Goal: Use online tool/utility: Utilize a website feature to perform a specific function

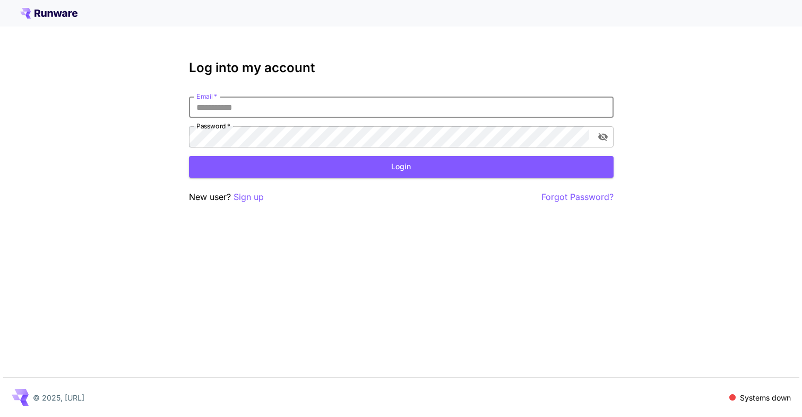
type input "**********"
click at [401, 167] on button "Login" at bounding box center [401, 167] width 425 height 22
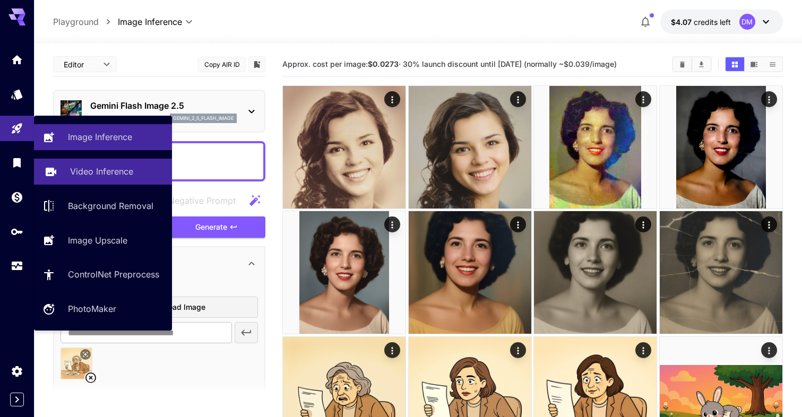
click at [91, 170] on p "Video Inference" at bounding box center [101, 171] width 63 height 13
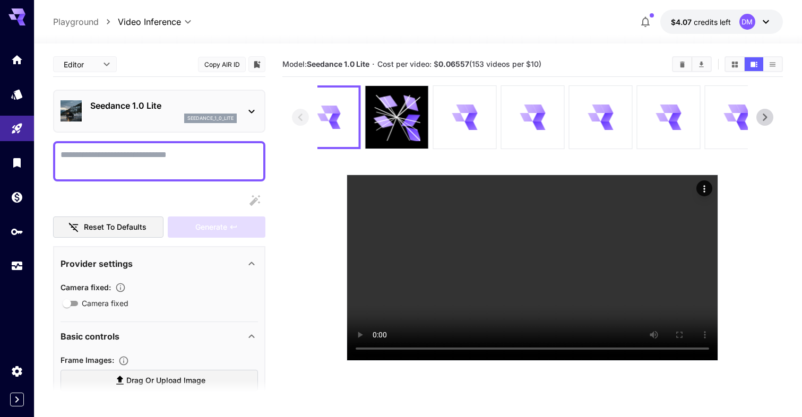
click at [163, 114] on div "seedance_1_0_lite" at bounding box center [163, 119] width 146 height 10
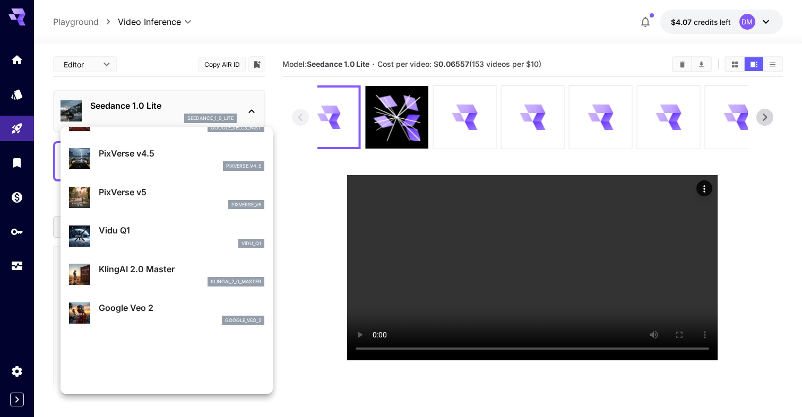
scroll to position [260, 0]
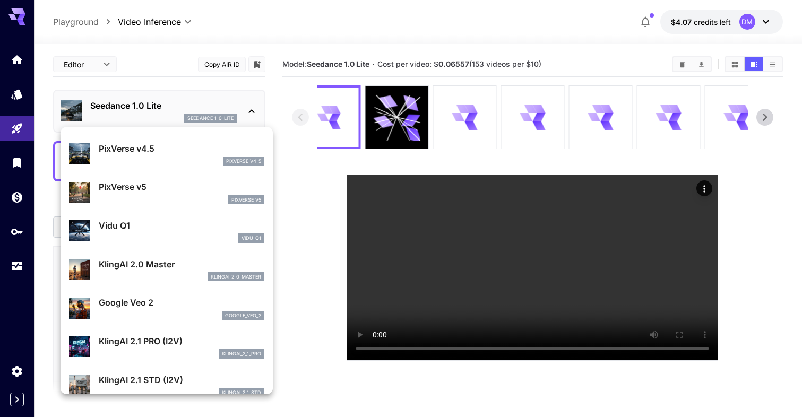
click at [224, 25] on div at bounding box center [401, 208] width 802 height 417
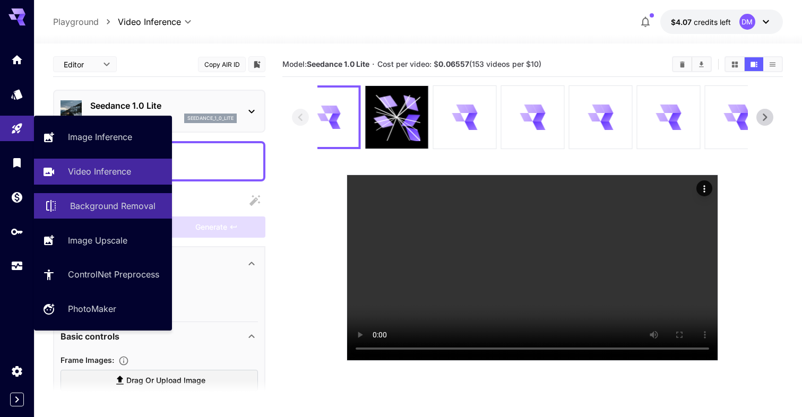
click at [98, 203] on p "Background Removal" at bounding box center [112, 206] width 85 height 13
type input "**********"
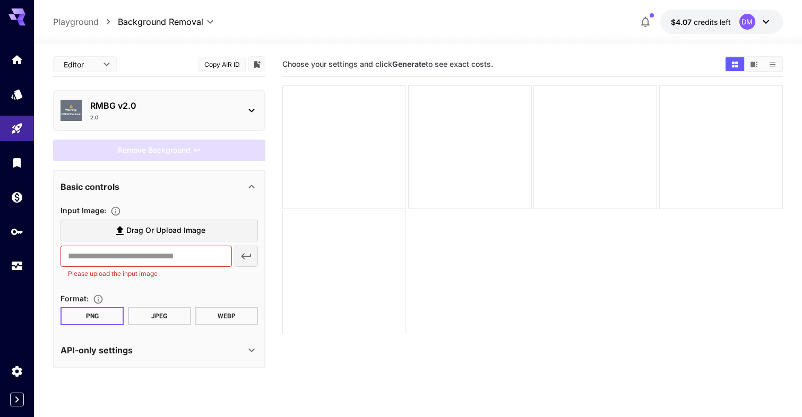
click at [196, 111] on p "RMBG v2.0" at bounding box center [163, 105] width 146 height 13
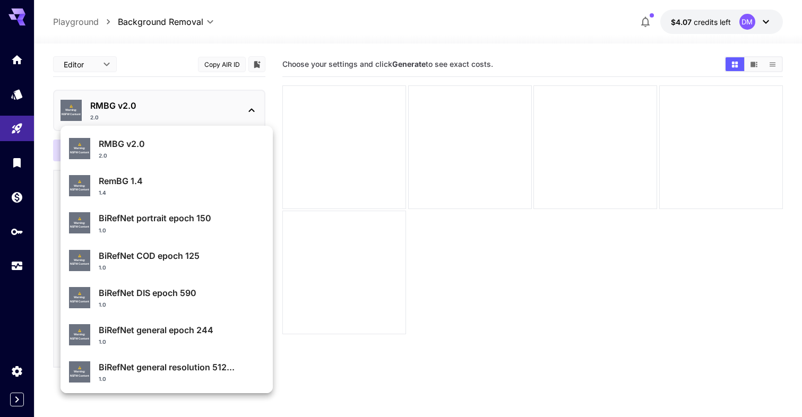
click at [274, 88] on div at bounding box center [401, 208] width 802 height 417
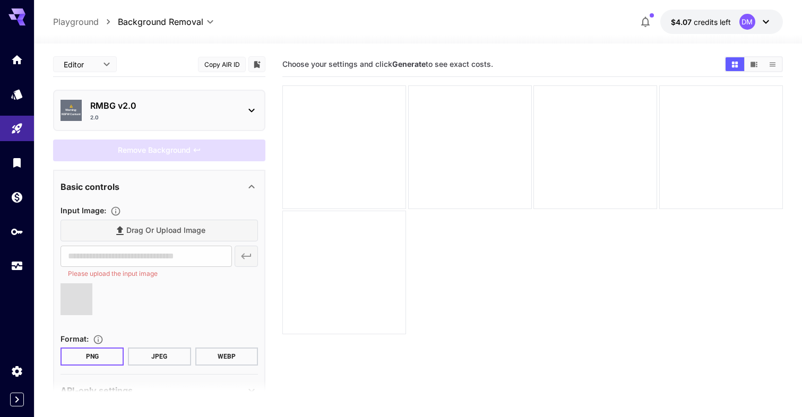
type input "**********"
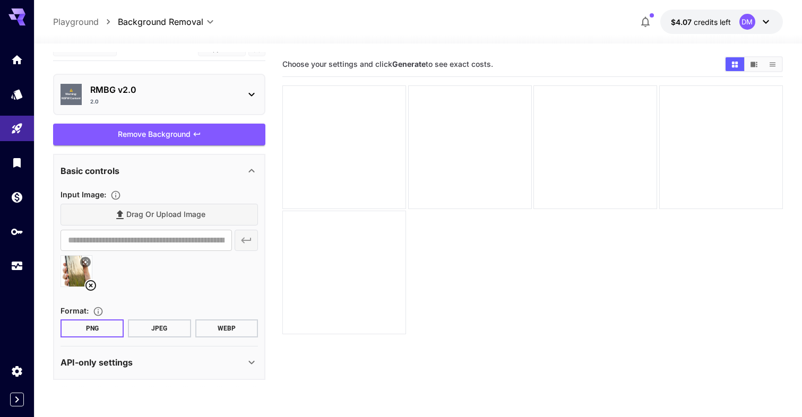
scroll to position [15, 0]
click at [142, 360] on div "API-only settings" at bounding box center [153, 363] width 185 height 13
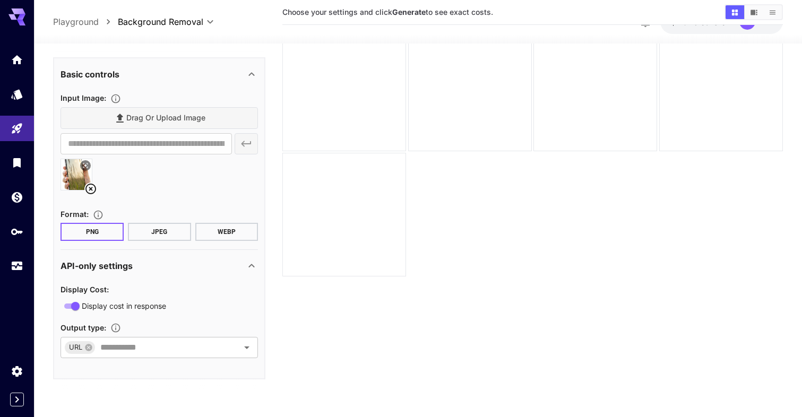
scroll to position [68, 0]
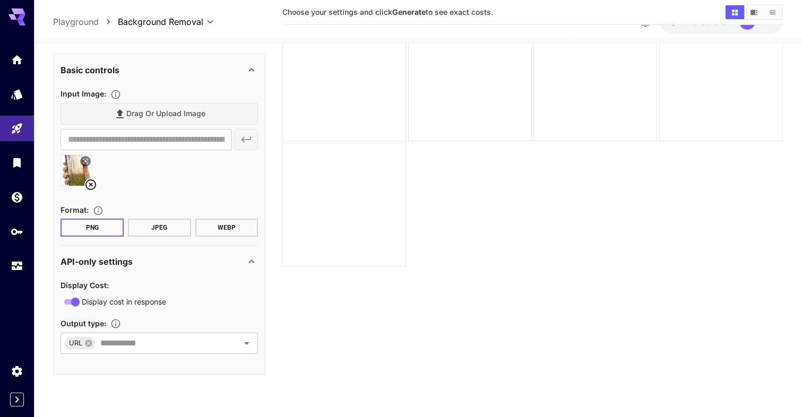
click at [141, 264] on div "API-only settings" at bounding box center [153, 261] width 185 height 13
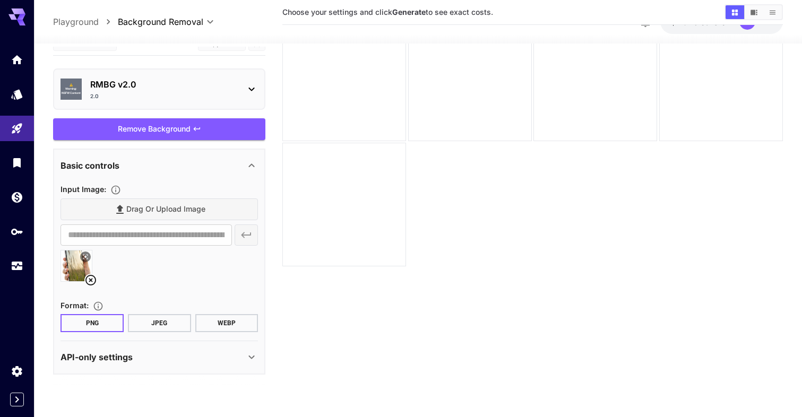
scroll to position [15, 0]
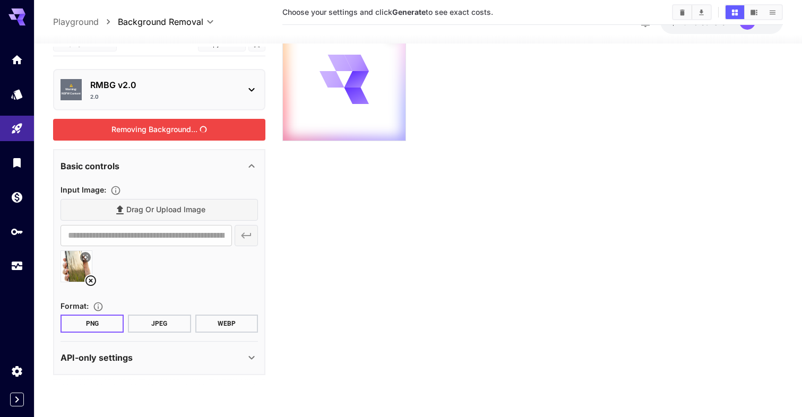
click at [156, 128] on div "Removing Background..." at bounding box center [159, 130] width 212 height 22
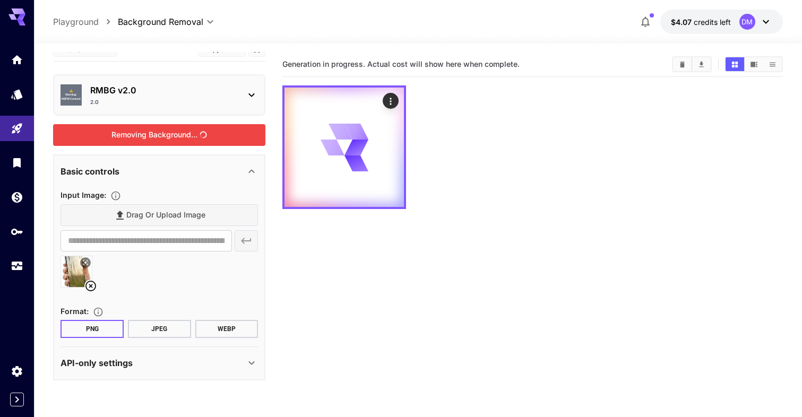
scroll to position [0, 0]
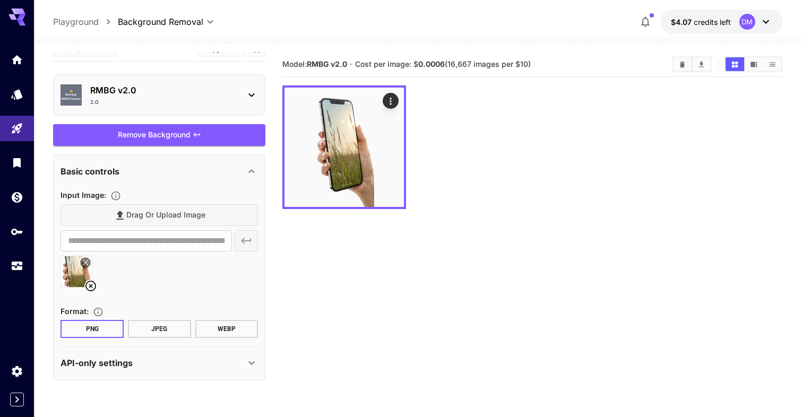
click at [220, 95] on p "RMBG v2.0" at bounding box center [163, 90] width 146 height 13
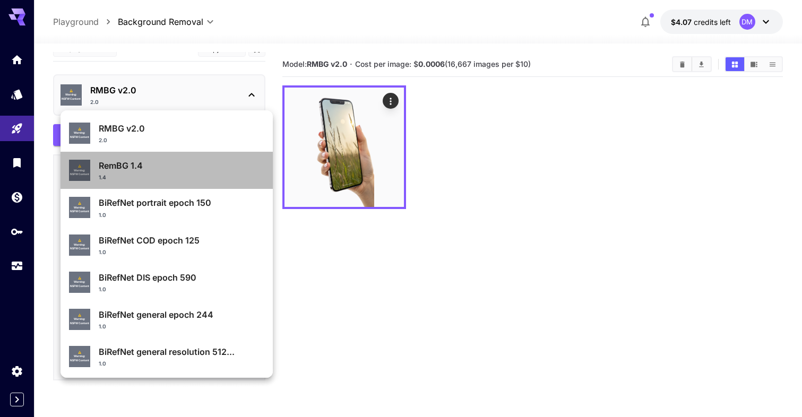
click at [133, 170] on p "RemBG 1.4" at bounding box center [182, 165] width 166 height 13
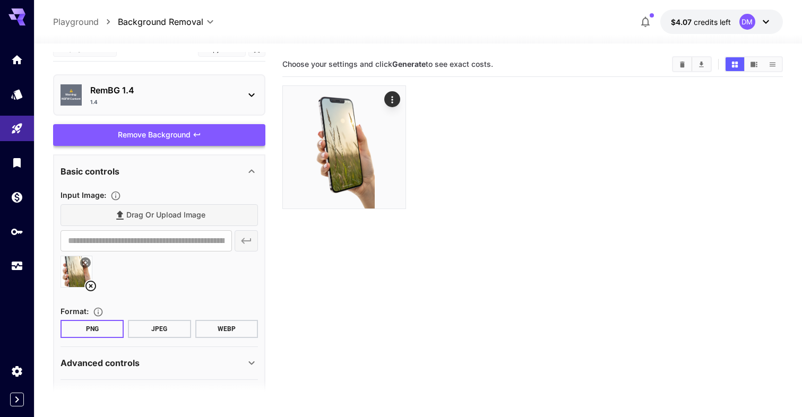
click at [139, 136] on div "Remove Background" at bounding box center [159, 135] width 212 height 22
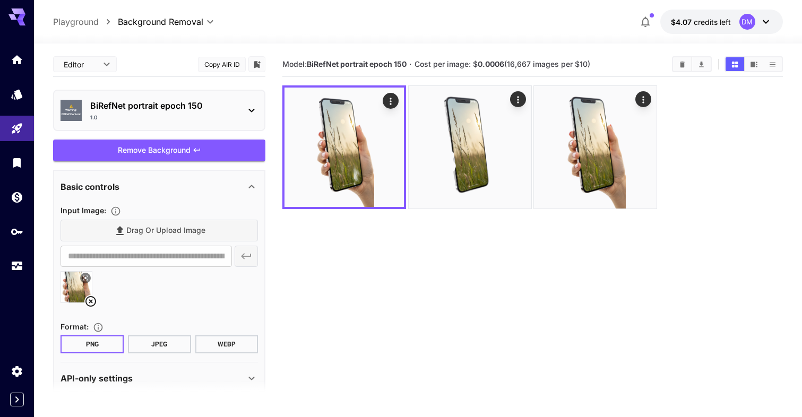
scroll to position [15, 0]
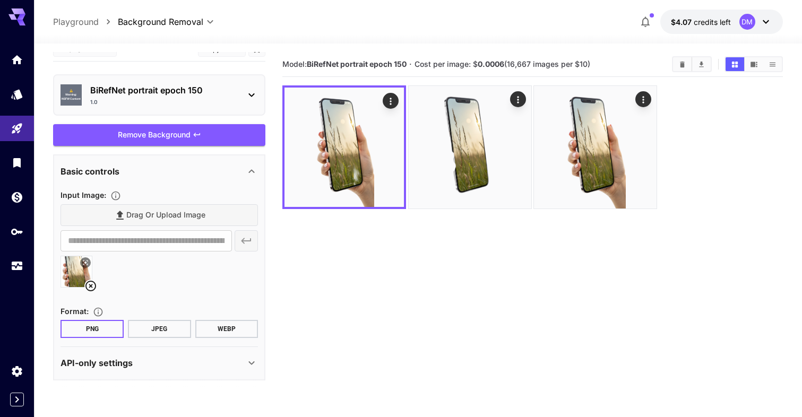
click at [223, 90] on p "BiRefNet portrait epoch 150" at bounding box center [163, 90] width 146 height 13
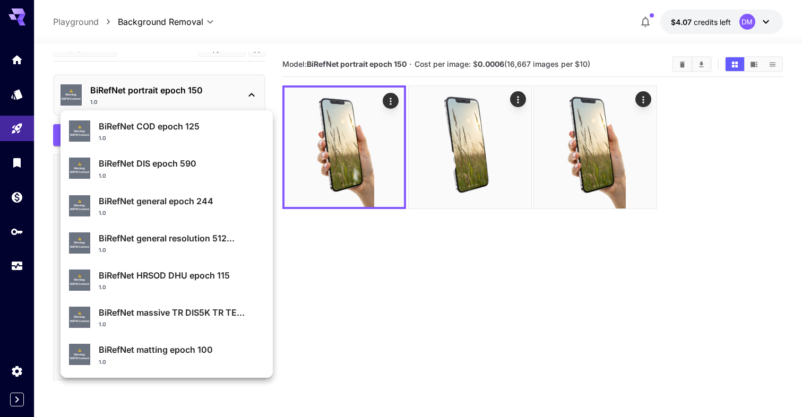
scroll to position [114, 0]
click at [295, 27] on div at bounding box center [401, 208] width 802 height 417
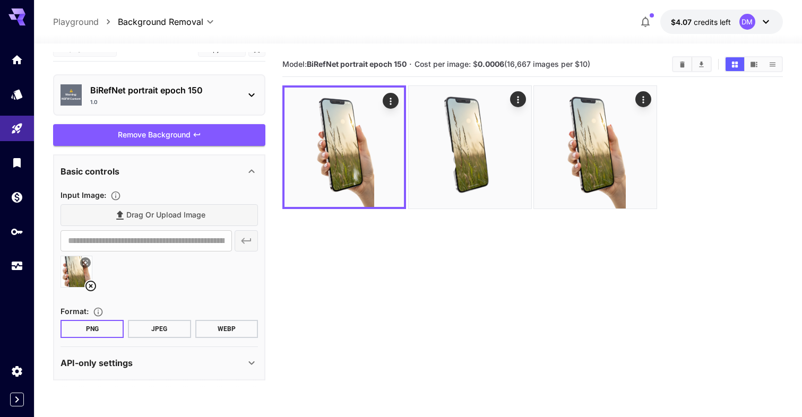
scroll to position [0, 0]
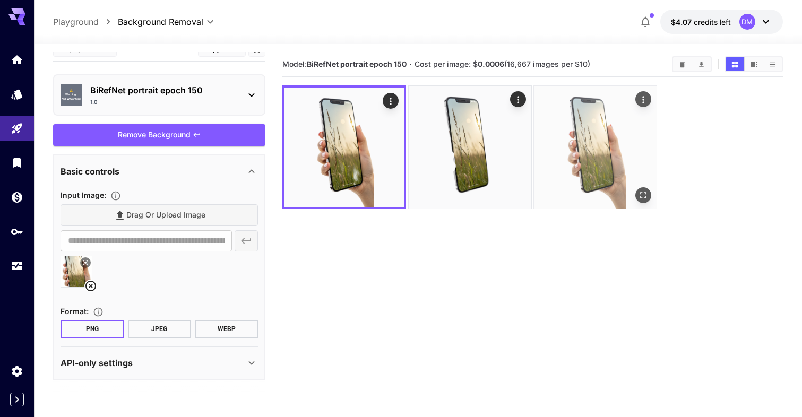
click at [643, 197] on icon "Open in fullscreen" at bounding box center [643, 195] width 11 height 11
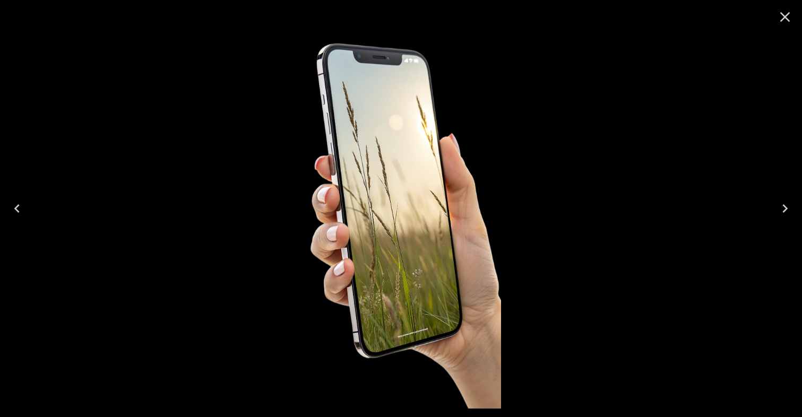
click at [786, 17] on icon "Close" at bounding box center [784, 16] width 17 height 17
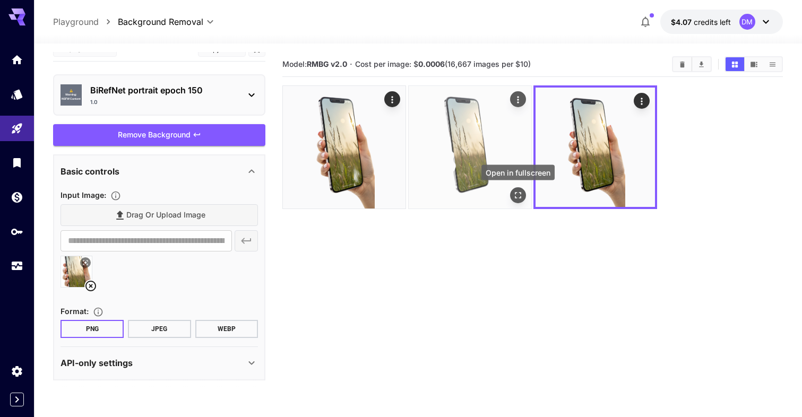
click at [521, 195] on icon "Open in fullscreen" at bounding box center [518, 195] width 11 height 11
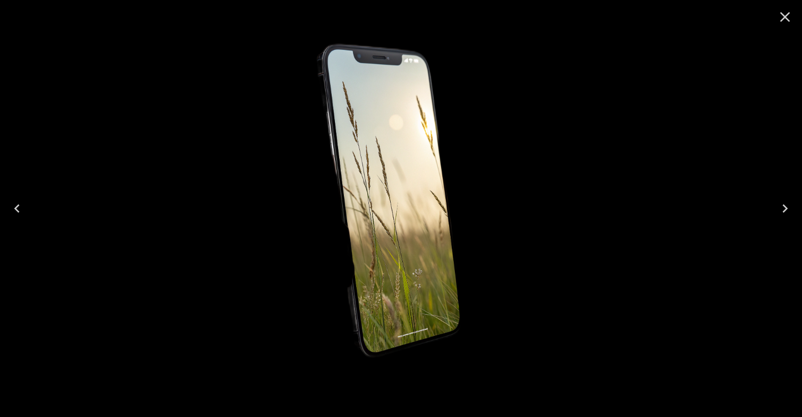
click at [784, 14] on icon "Close" at bounding box center [784, 16] width 17 height 17
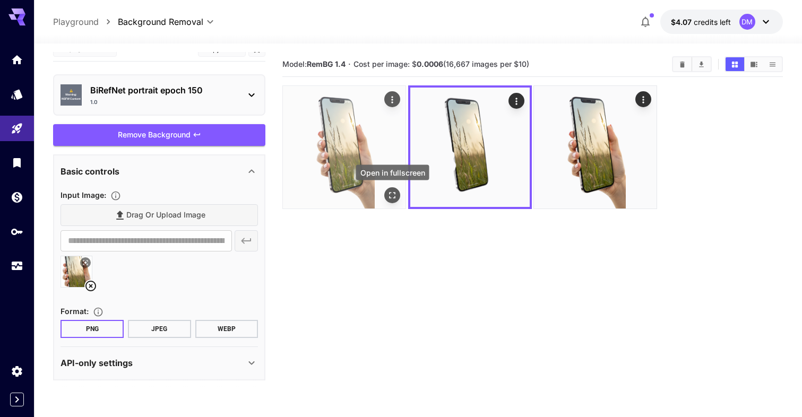
click at [393, 191] on icon "Open in fullscreen" at bounding box center [392, 195] width 11 height 11
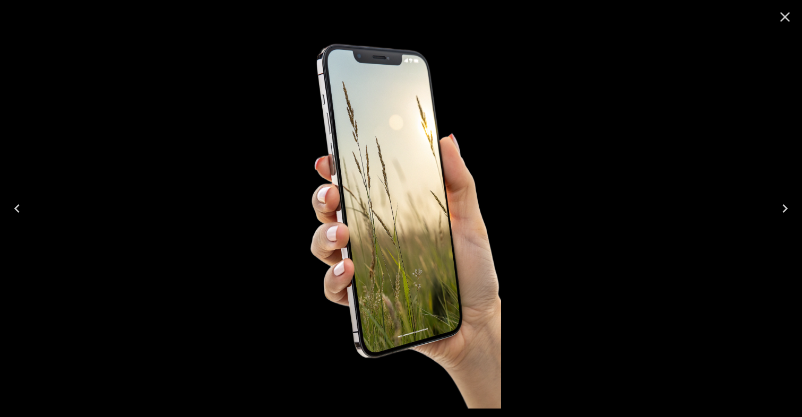
click at [781, 18] on icon "Close" at bounding box center [784, 16] width 17 height 17
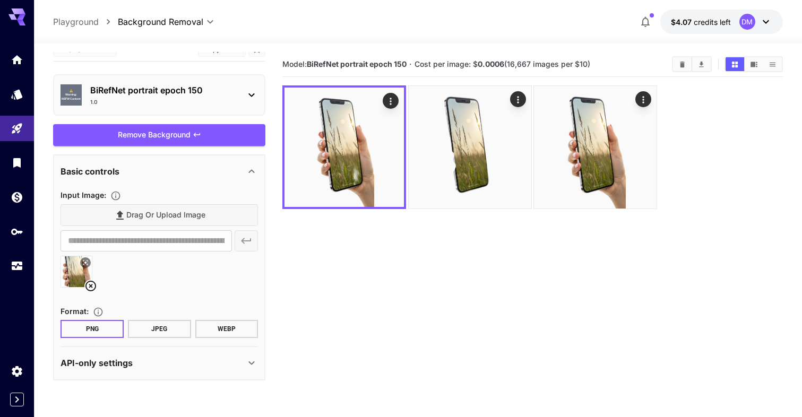
click at [496, 277] on section "Model: BiRefNet portrait epoch 150 · Cost per image: $ 0.0006 (16,667 images pe…" at bounding box center [532, 260] width 500 height 417
